Goal: Task Accomplishment & Management: Complete application form

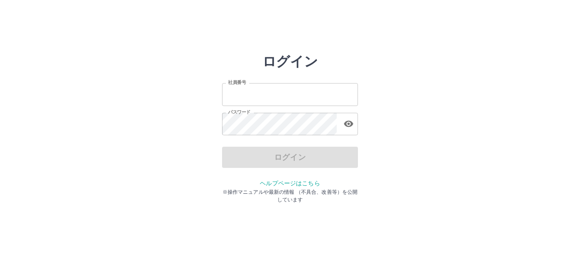
type input "*******"
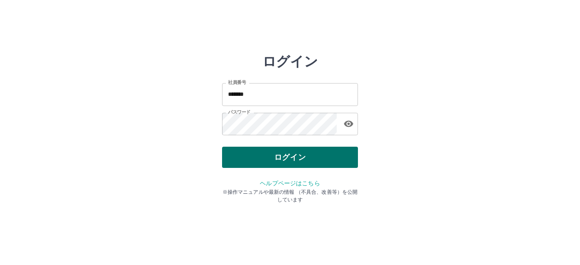
click at [322, 156] on button "ログイン" at bounding box center [290, 157] width 136 height 21
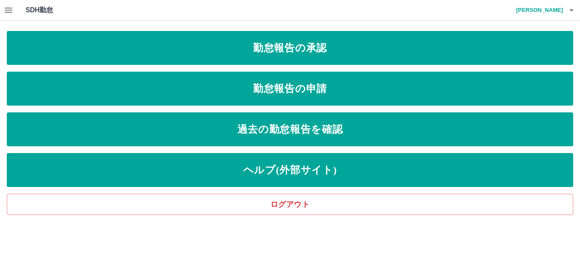
click at [308, 106] on div "勤怠報告の承認 勤怠報告の申請 過去の勤怠報告を確認 ヘルプ(外部サイト) ログアウト" at bounding box center [290, 123] width 567 height 184
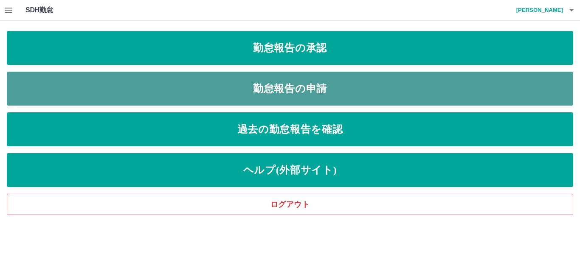
click at [109, 90] on link "勤怠報告の申請" at bounding box center [290, 89] width 567 height 34
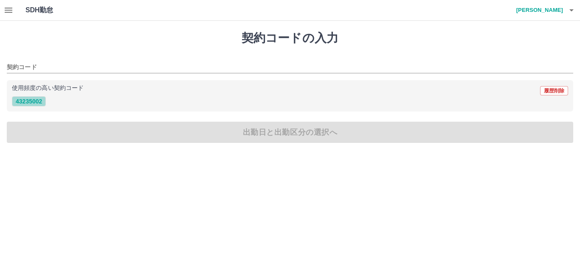
click at [28, 105] on button "43235002" at bounding box center [29, 101] width 34 height 10
type input "********"
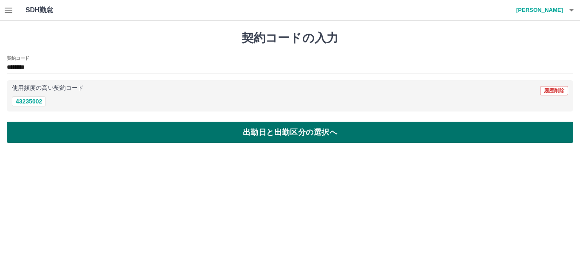
click at [70, 130] on button "出勤日と出勤区分の選択へ" at bounding box center [290, 132] width 567 height 21
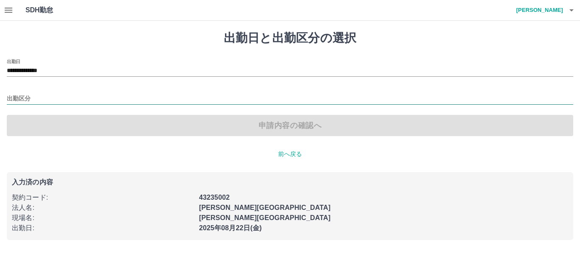
click at [31, 102] on input "出勤区分" at bounding box center [290, 99] width 567 height 11
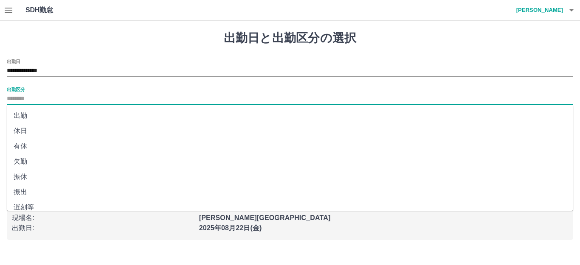
click at [35, 114] on li "出勤" at bounding box center [290, 115] width 567 height 15
type input "**"
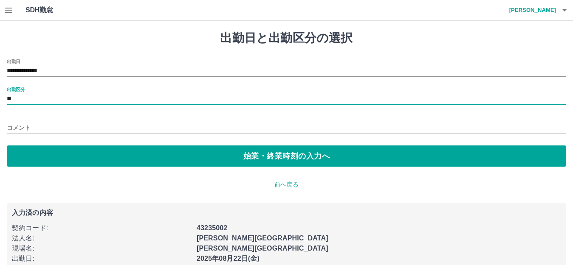
drag, startPoint x: 56, startPoint y: 150, endPoint x: 20, endPoint y: 88, distance: 71.4
click at [56, 149] on button "始業・終業時刻の入力へ" at bounding box center [286, 156] width 559 height 21
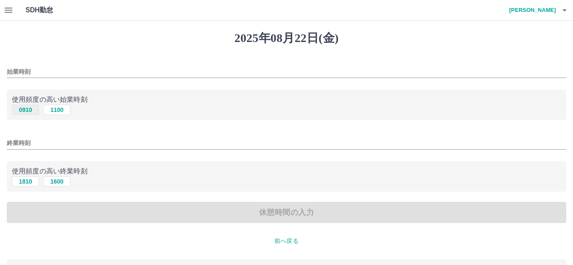
click at [32, 110] on button "0910" at bounding box center [25, 110] width 27 height 10
type input "****"
click at [28, 181] on button "1810" at bounding box center [25, 182] width 27 height 10
type input "****"
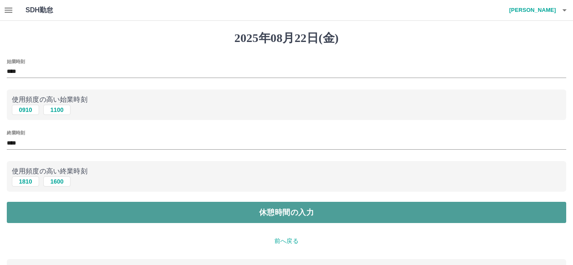
click at [42, 207] on button "休憩時間の入力" at bounding box center [286, 212] width 559 height 21
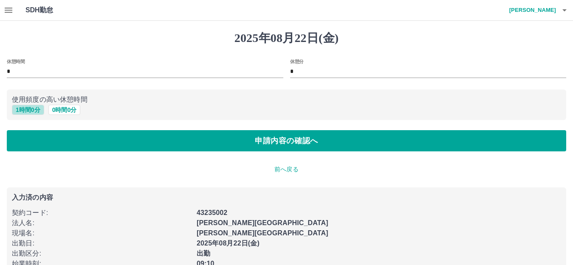
drag, startPoint x: 26, startPoint y: 110, endPoint x: 38, endPoint y: 116, distance: 13.5
click at [28, 110] on button "1 時間 0 分" at bounding box center [28, 110] width 32 height 10
type input "*"
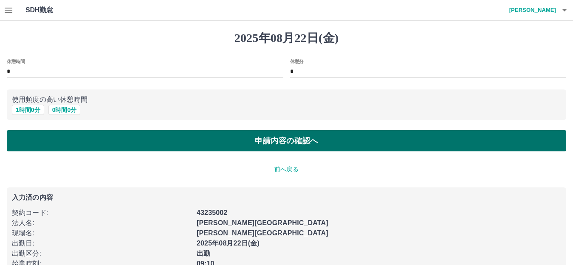
click at [59, 142] on button "申請内容の確認へ" at bounding box center [286, 140] width 559 height 21
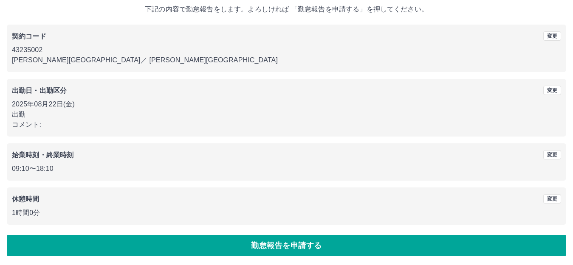
scroll to position [53, 0]
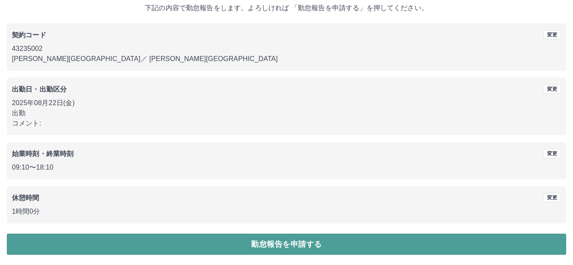
click at [289, 244] on button "勤怠報告を申請する" at bounding box center [286, 244] width 559 height 21
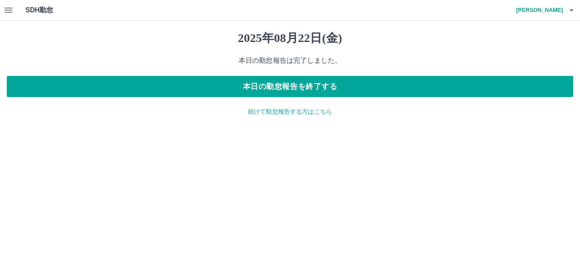
click at [8, 10] on icon "button" at bounding box center [9, 10] width 8 height 5
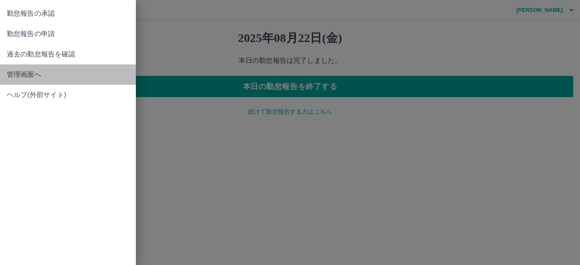
click at [34, 83] on link "管理画面へ" at bounding box center [68, 75] width 136 height 20
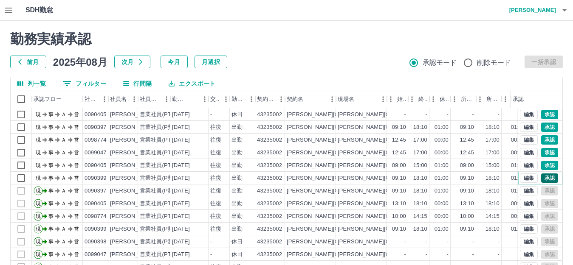
click at [541, 177] on button "承認" at bounding box center [549, 178] width 17 height 9
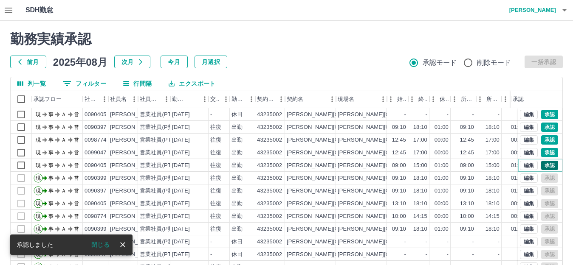
click at [543, 166] on button "承認" at bounding box center [549, 165] width 17 height 9
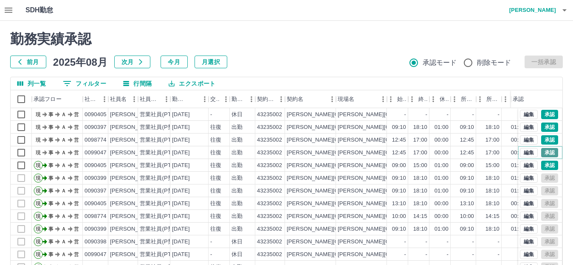
click at [546, 152] on button "承認" at bounding box center [549, 152] width 17 height 9
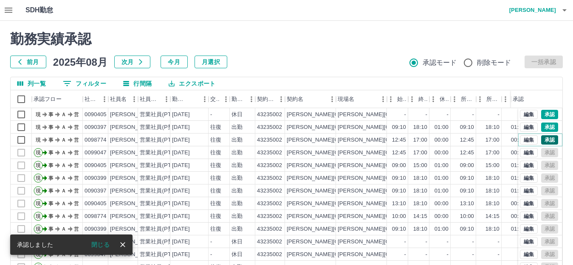
click at [541, 142] on button "承認" at bounding box center [549, 140] width 17 height 9
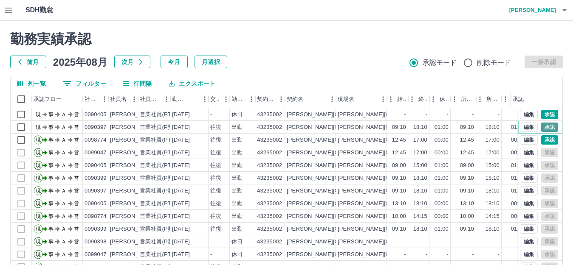
click at [542, 127] on button "承認" at bounding box center [549, 127] width 17 height 9
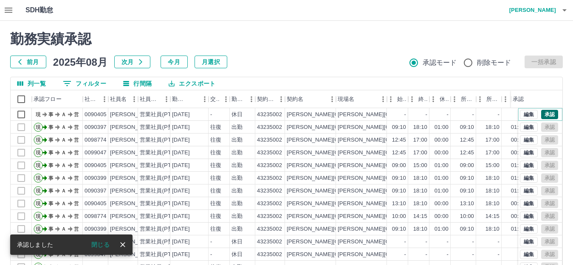
click at [542, 113] on button "承認" at bounding box center [549, 114] width 17 height 9
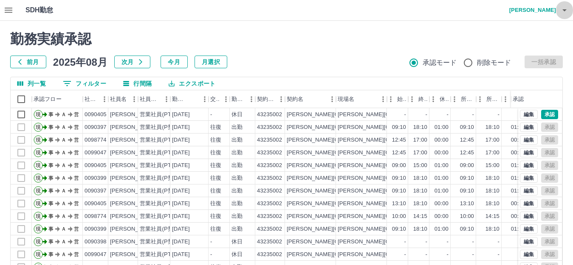
click at [565, 12] on icon "button" at bounding box center [564, 10] width 10 height 10
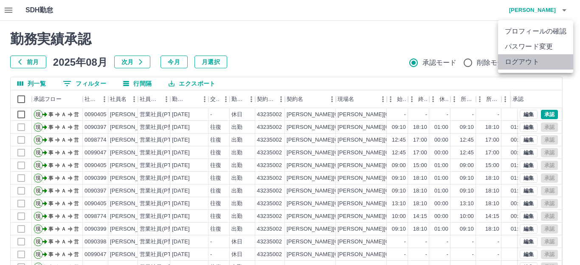
drag, startPoint x: 539, startPoint y: 65, endPoint x: 540, endPoint y: 53, distance: 12.3
click at [539, 64] on li "ログアウト" at bounding box center [535, 61] width 75 height 15
